Goal: Information Seeking & Learning: Compare options

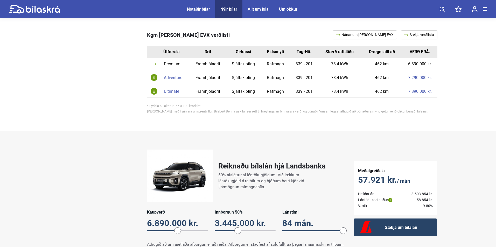
scroll to position [259, 0]
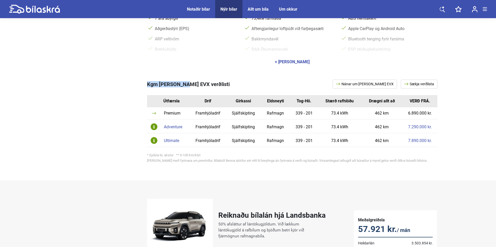
drag, startPoint x: 147, startPoint y: 85, endPoint x: 184, endPoint y: 84, distance: 36.3
click at [184, 84] on span "Kgm Torres EVX verðlisti" at bounding box center [188, 84] width 83 height 6
copy span "Kgm Torres EVX"
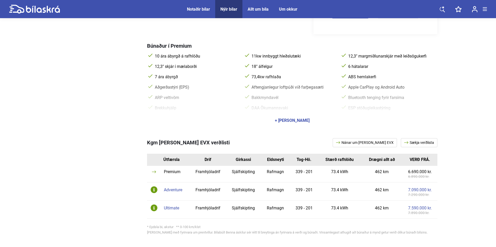
scroll to position [181, 0]
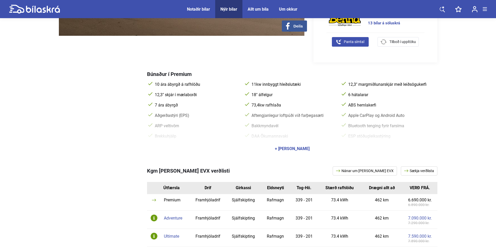
click at [174, 237] on div "Ultimate" at bounding box center [175, 236] width 23 height 4
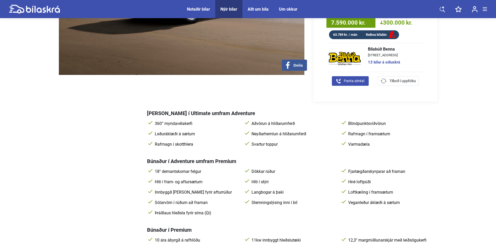
scroll to position [130, 0]
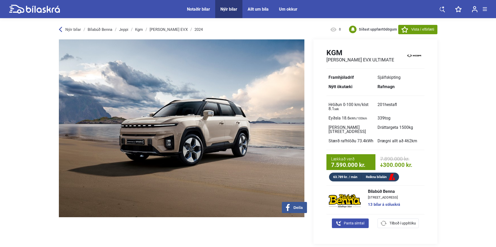
drag, startPoint x: 226, startPoint y: 13, endPoint x: 228, endPoint y: 10, distance: 3.7
click at [226, 13] on span "Nýir bílar" at bounding box center [228, 9] width 27 height 18
click at [229, 9] on div "Nýir bílar" at bounding box center [228, 9] width 17 height 5
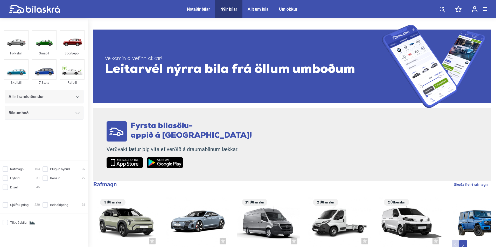
click at [58, 97] on div "Allir framleiðendur" at bounding box center [44, 96] width 71 height 7
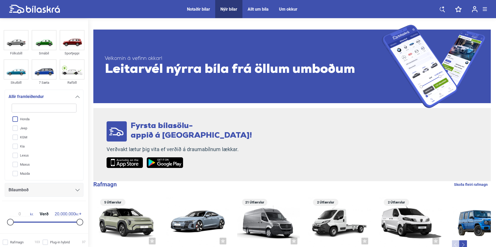
scroll to position [78, 0]
click at [20, 128] on input "KGM" at bounding box center [40, 123] width 65 height 9
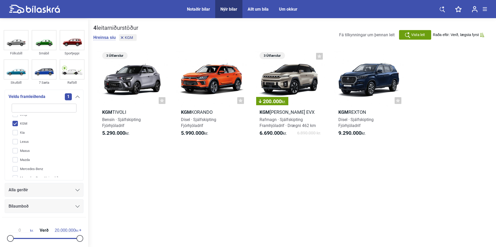
click at [23, 124] on input "KGM" at bounding box center [40, 123] width 65 height 9
checkbox input "false"
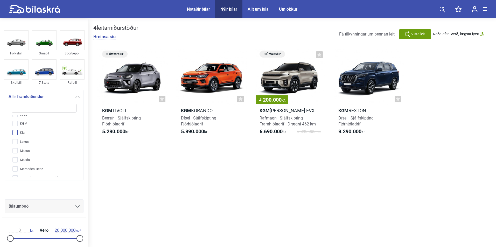
click at [23, 133] on input "Kia" at bounding box center [40, 132] width 65 height 9
checkbox input "true"
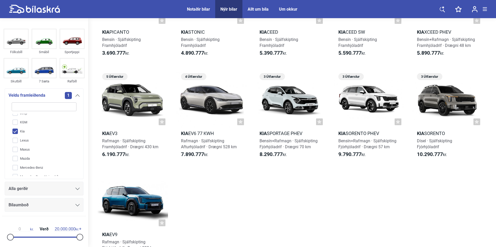
scroll to position [104, 0]
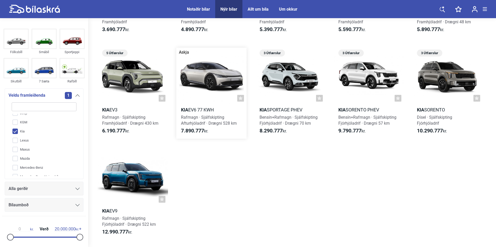
click at [205, 84] on div at bounding box center [211, 76] width 70 height 56
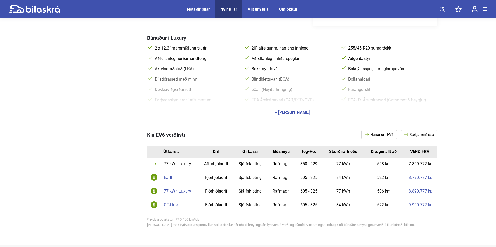
scroll to position [259, 0]
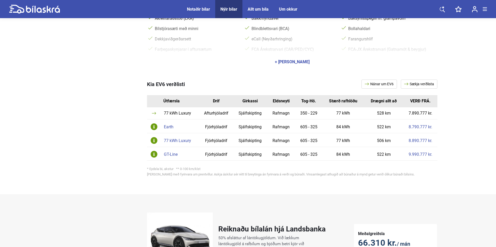
click at [170, 125] on td "Earth" at bounding box center [180, 126] width 38 height 14
click at [170, 125] on div "Earth" at bounding box center [180, 127] width 33 height 4
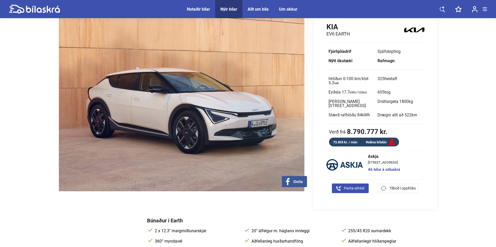
scroll to position [207, 0]
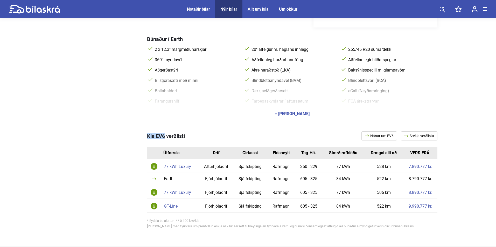
drag, startPoint x: 146, startPoint y: 132, endPoint x: 165, endPoint y: 133, distance: 18.7
click at [165, 133] on span "Kia EV6 verðlisti" at bounding box center [166, 136] width 38 height 6
copy span "Kia EV6"
click at [185, 165] on div "77 kWh Luxury" at bounding box center [180, 167] width 33 height 4
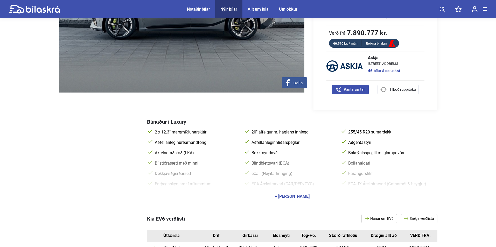
scroll to position [207, 0]
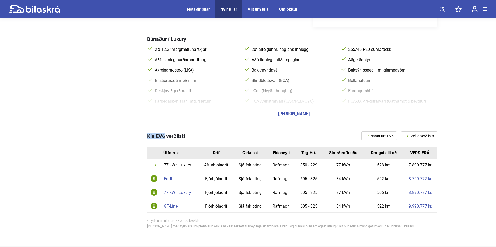
drag, startPoint x: 143, startPoint y: 132, endPoint x: 165, endPoint y: 133, distance: 22.3
click at [165, 133] on div "Kia EV6 verðlisti Nánar um EV6 Sækja verðlista Útfærsla Drif Girkassi Eldsneyti…" at bounding box center [248, 181] width 378 height 120
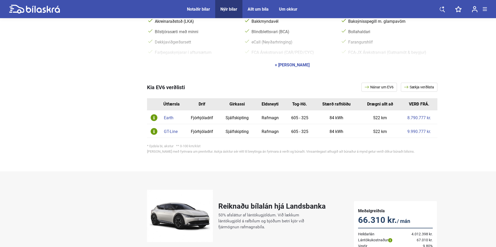
scroll to position [285, 0]
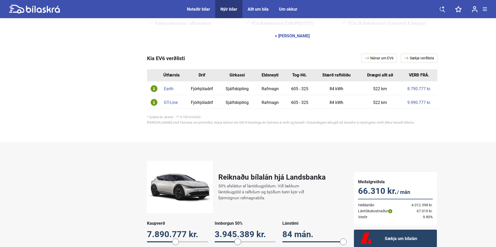
click at [168, 87] on div "Earth" at bounding box center [173, 89] width 18 height 4
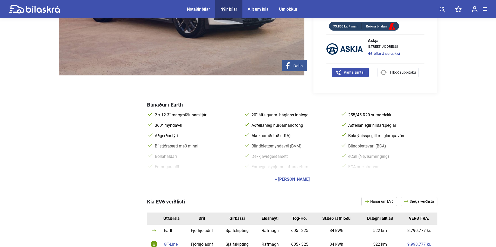
scroll to position [207, 0]
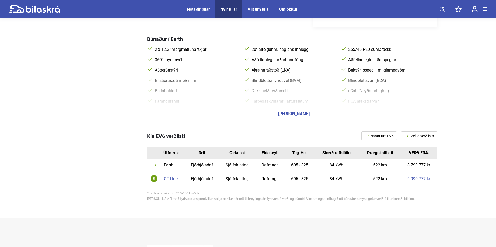
click at [175, 177] on div "GT-Line" at bounding box center [173, 179] width 18 height 4
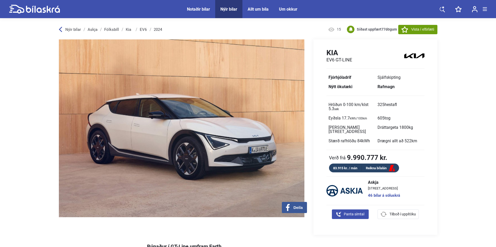
click at [128, 29] on link "Kia" at bounding box center [129, 29] width 7 height 4
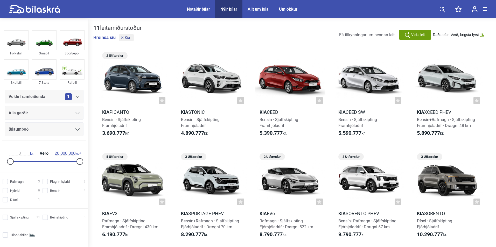
click at [60, 113] on div "Alla gerðir" at bounding box center [44, 112] width 71 height 7
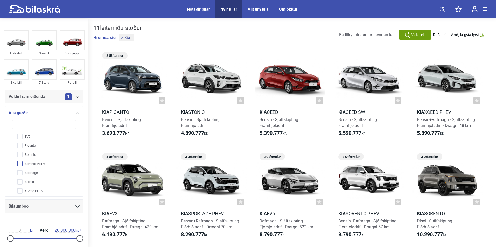
scroll to position [47, 0]
click at [34, 153] on input "Sorento" at bounding box center [40, 152] width 65 height 9
checkbox input "true"
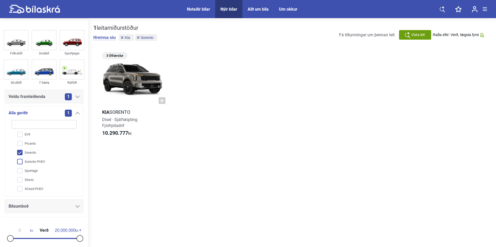
click at [40, 160] on input "Sorento PHEV" at bounding box center [40, 161] width 65 height 9
checkbox input "true"
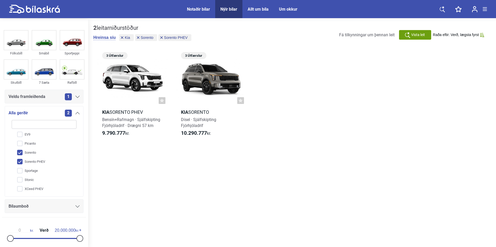
click at [103, 41] on div "Hreinsa síu Kia Sorento Sorento PHEV" at bounding box center [142, 38] width 99 height 8
click at [103, 39] on button "Hreinsa síu" at bounding box center [104, 37] width 22 height 5
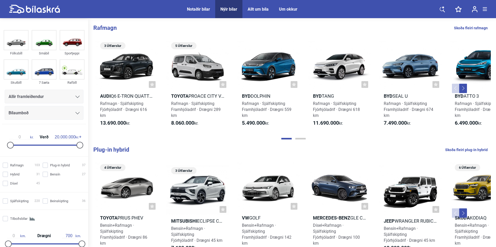
click at [46, 94] on div "Allir framleiðendur" at bounding box center [44, 96] width 71 height 7
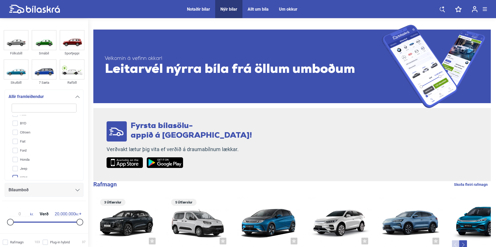
scroll to position [52, 0]
click at [29, 159] on input "Kia" at bounding box center [40, 158] width 65 height 9
checkbox input "true"
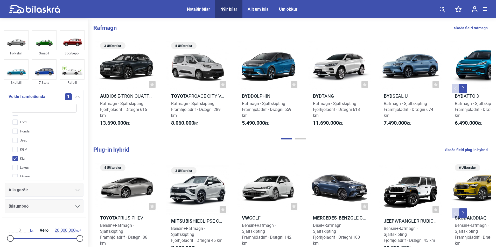
click at [35, 190] on div "Alla gerðir" at bounding box center [44, 189] width 71 height 7
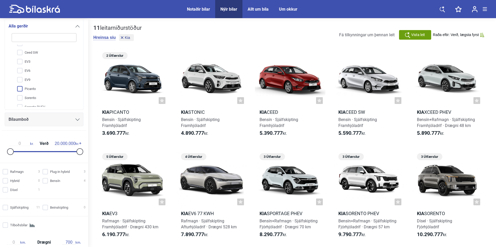
scroll to position [47, 0]
click at [45, 85] on input "Sportage" at bounding box center [40, 84] width 65 height 9
checkbox input "true"
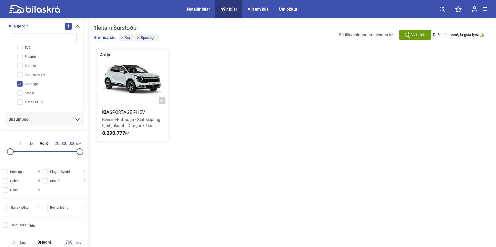
click at [134, 71] on div at bounding box center [132, 78] width 70 height 56
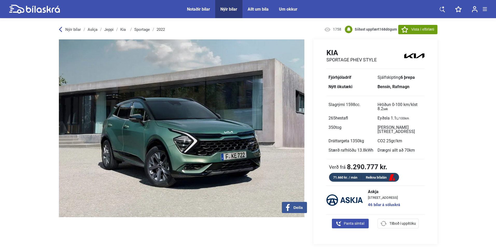
click at [126, 29] on link "Kia" at bounding box center [123, 29] width 7 height 4
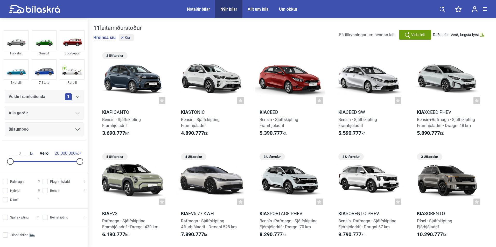
click at [44, 113] on div "Alla gerðir" at bounding box center [44, 112] width 71 height 7
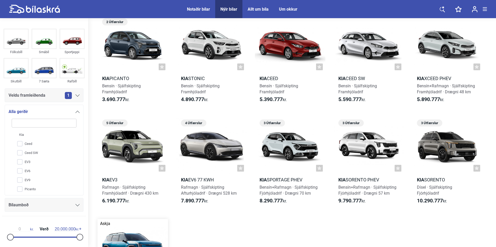
scroll to position [32, 0]
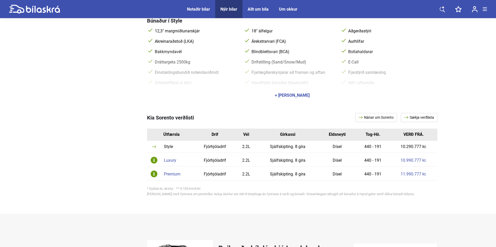
scroll to position [233, 0]
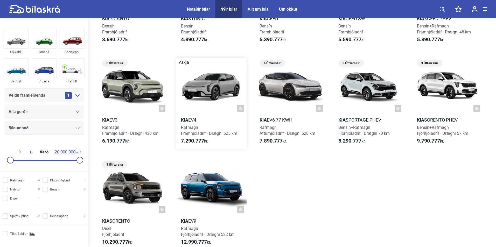
scroll to position [104, 0]
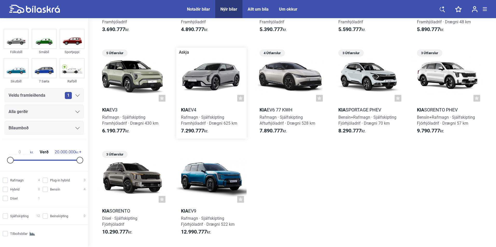
click at [217, 72] on div at bounding box center [211, 76] width 70 height 56
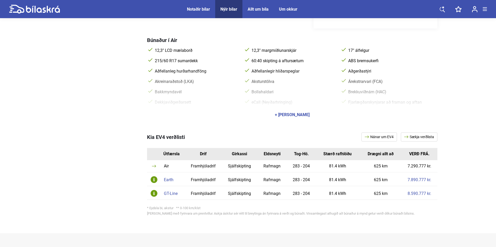
scroll to position [207, 0]
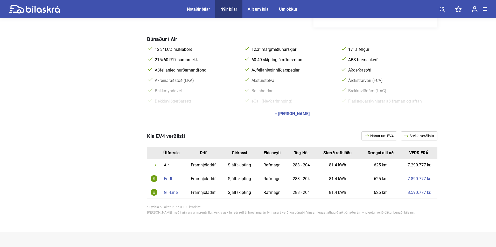
click at [169, 189] on td "GT-Line" at bounding box center [172, 192] width 23 height 14
click at [170, 192] on div "GT-Line" at bounding box center [173, 192] width 18 height 4
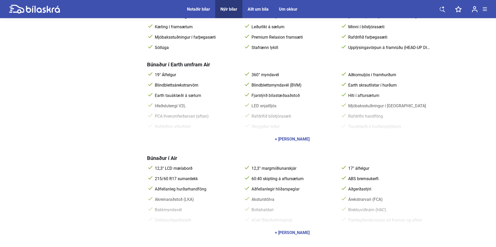
scroll to position [259, 0]
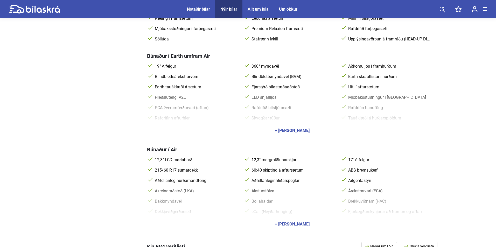
click at [278, 130] on div "+ [PERSON_NAME]" at bounding box center [292, 130] width 35 height 4
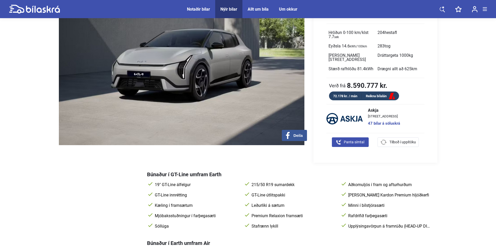
scroll to position [0, 0]
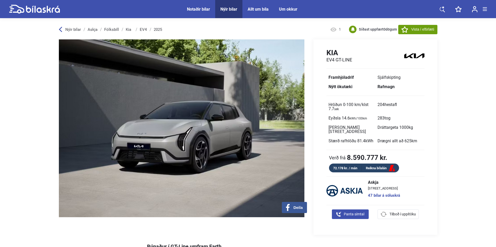
click at [129, 30] on link "Kia" at bounding box center [129, 29] width 7 height 4
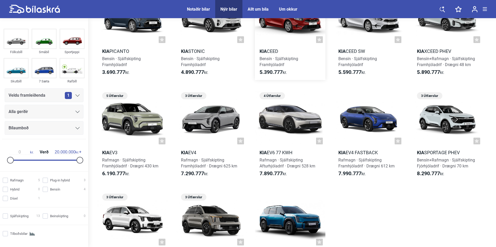
scroll to position [104, 0]
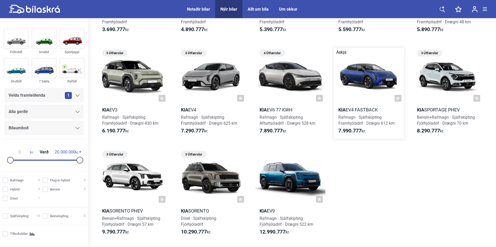
click at [367, 89] on div at bounding box center [368, 76] width 70 height 56
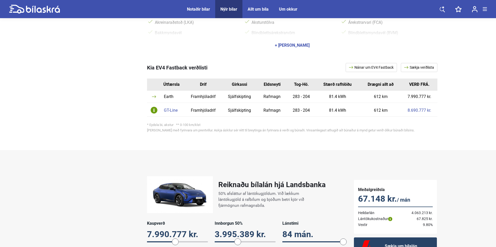
scroll to position [285, 0]
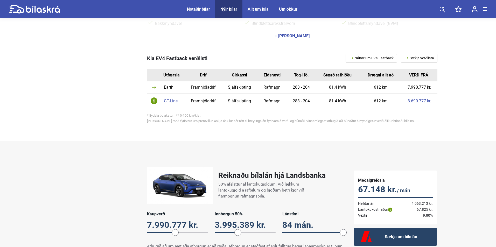
click at [172, 102] on div "GT-Line" at bounding box center [173, 101] width 18 height 4
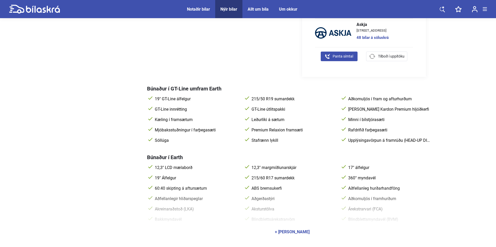
scroll to position [259, 0]
